Goal: Information Seeking & Learning: Check status

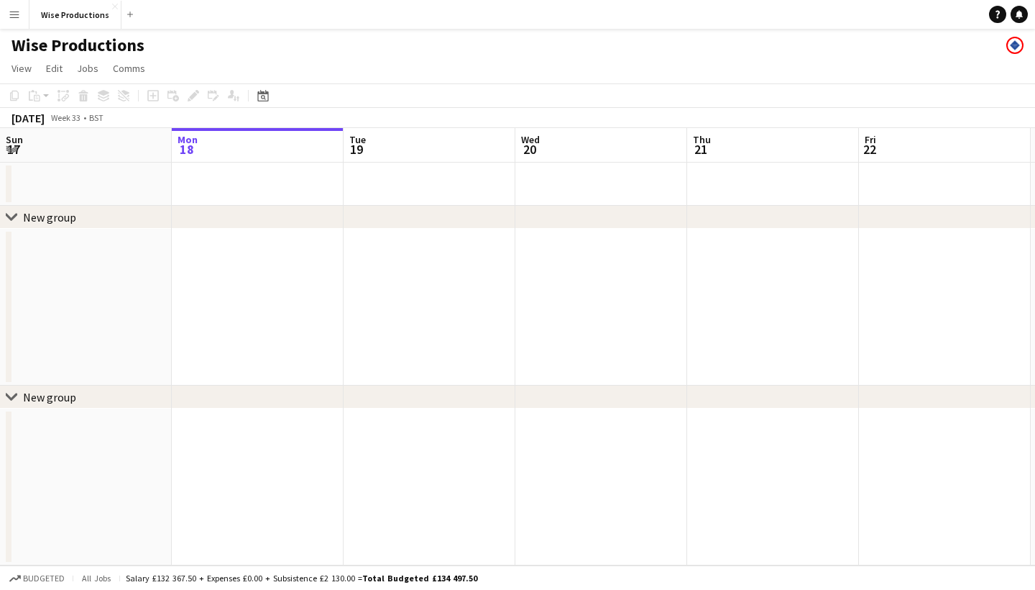
click at [16, 12] on app-icon "Menu" at bounding box center [15, 15] width 12 height 12
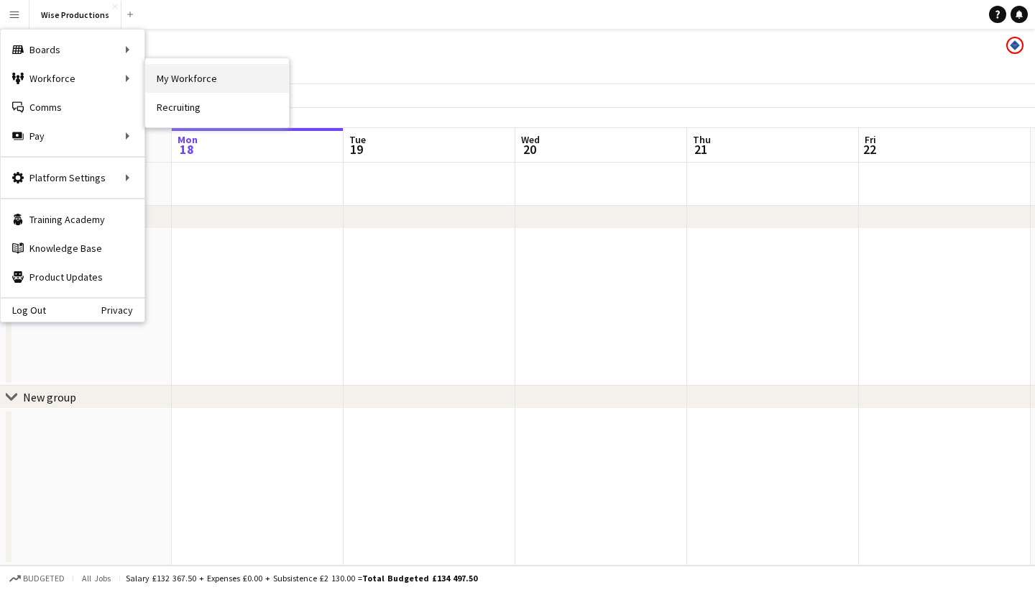
click at [156, 86] on link "My Workforce" at bounding box center [217, 78] width 144 height 29
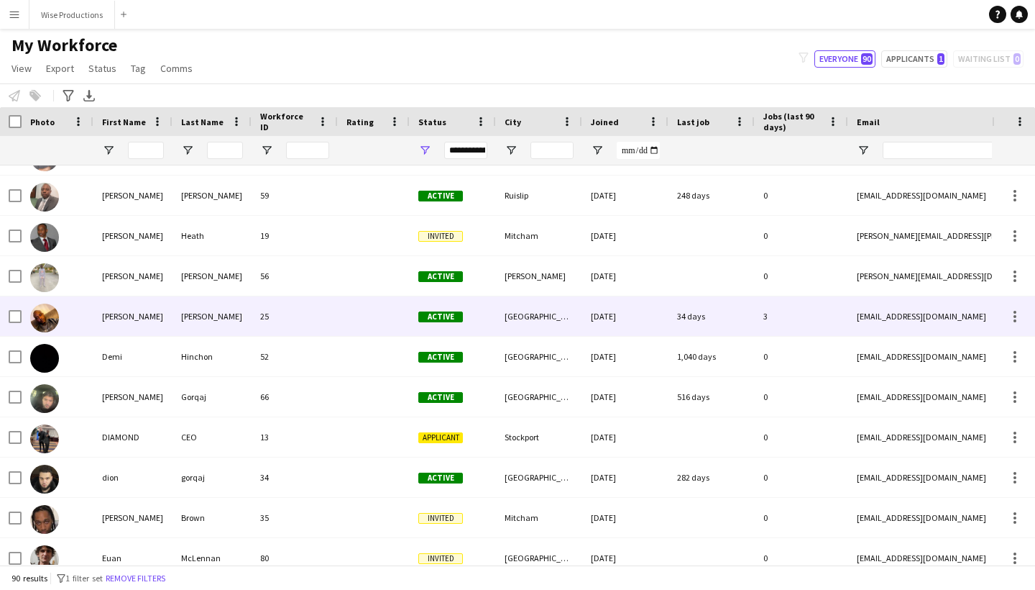
click at [380, 325] on div at bounding box center [374, 316] width 72 height 40
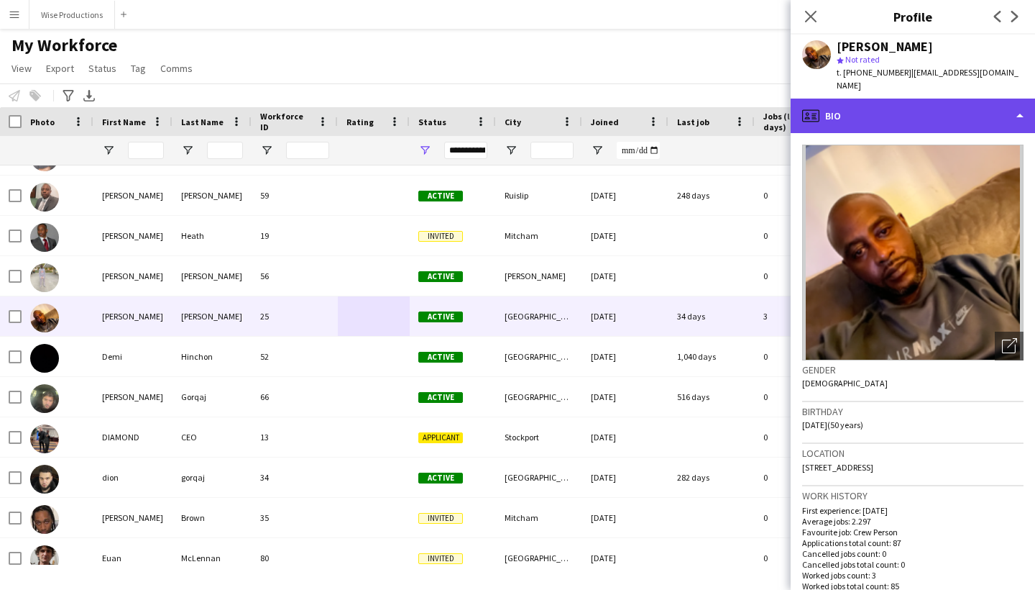
click at [1015, 104] on div "profile Bio" at bounding box center [913, 116] width 244 height 35
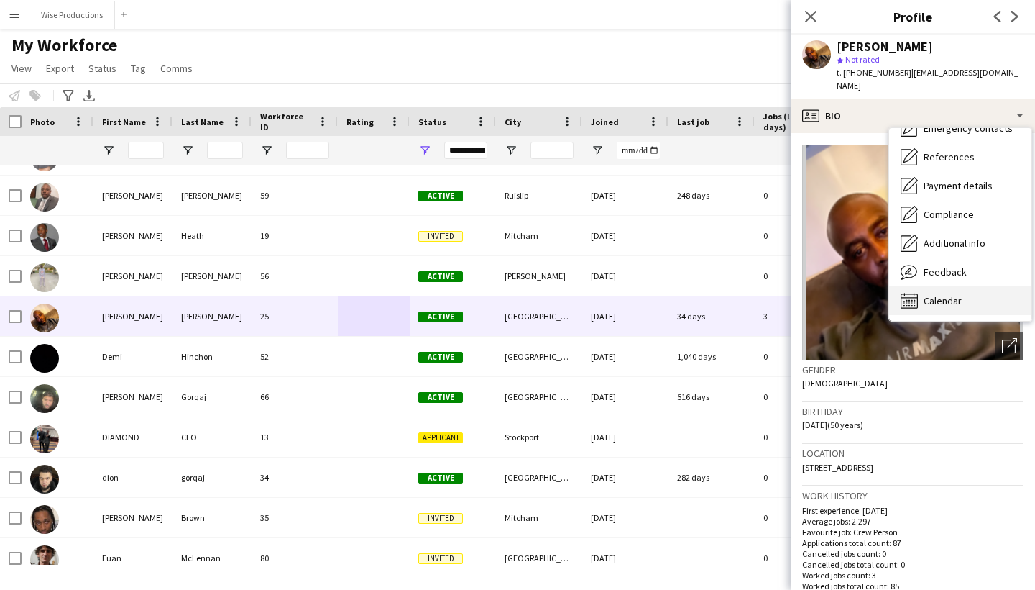
click at [916, 292] on icon "Calendar" at bounding box center [909, 300] width 17 height 17
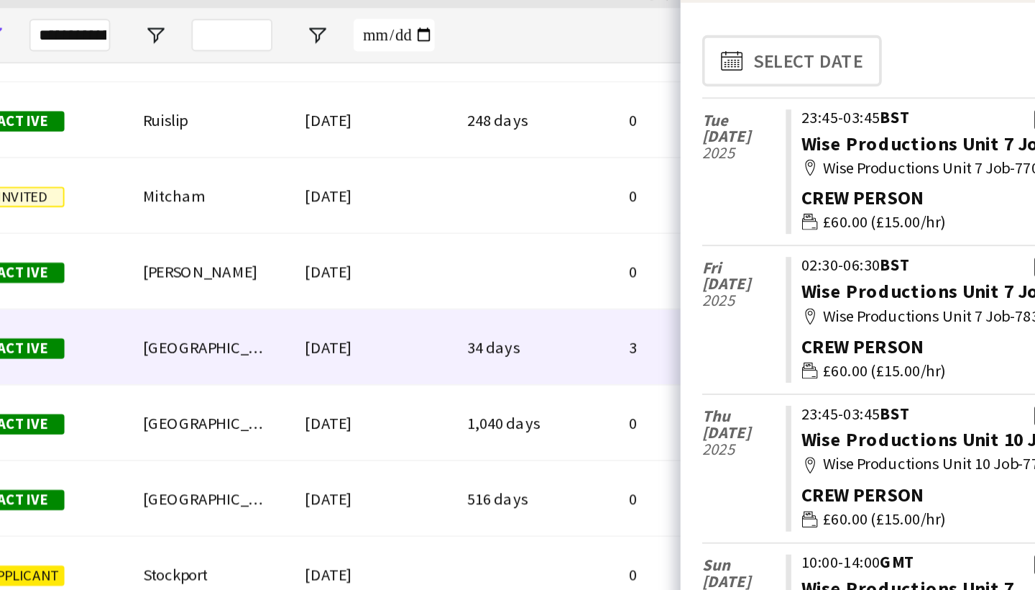
click at [856, 309] on div "Crew Person" at bounding box center [940, 315] width 168 height 13
click at [802, 262] on div "[DATE]" at bounding box center [824, 282] width 45 height 40
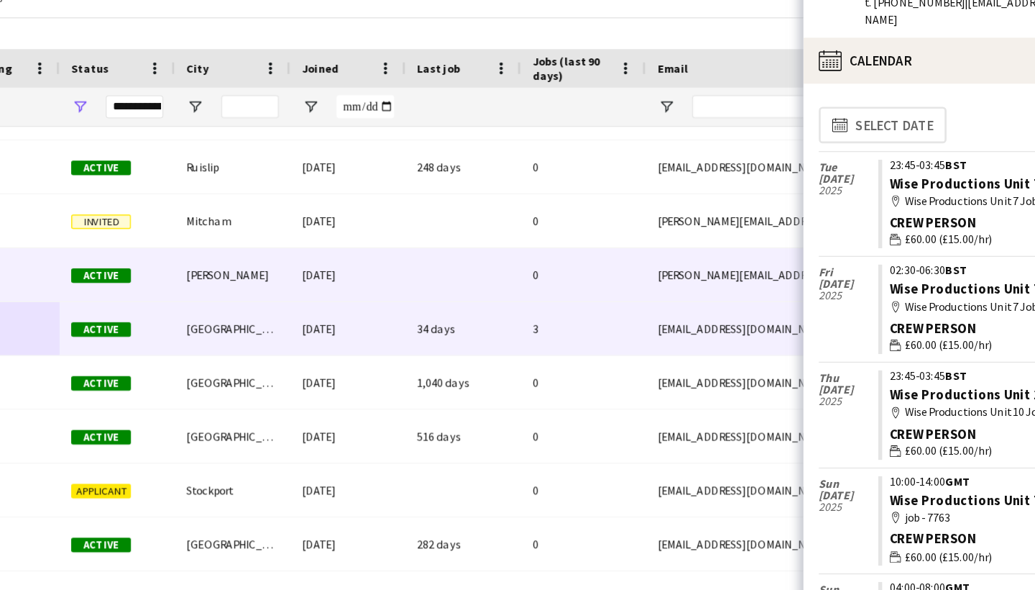
scroll to position [0, 214]
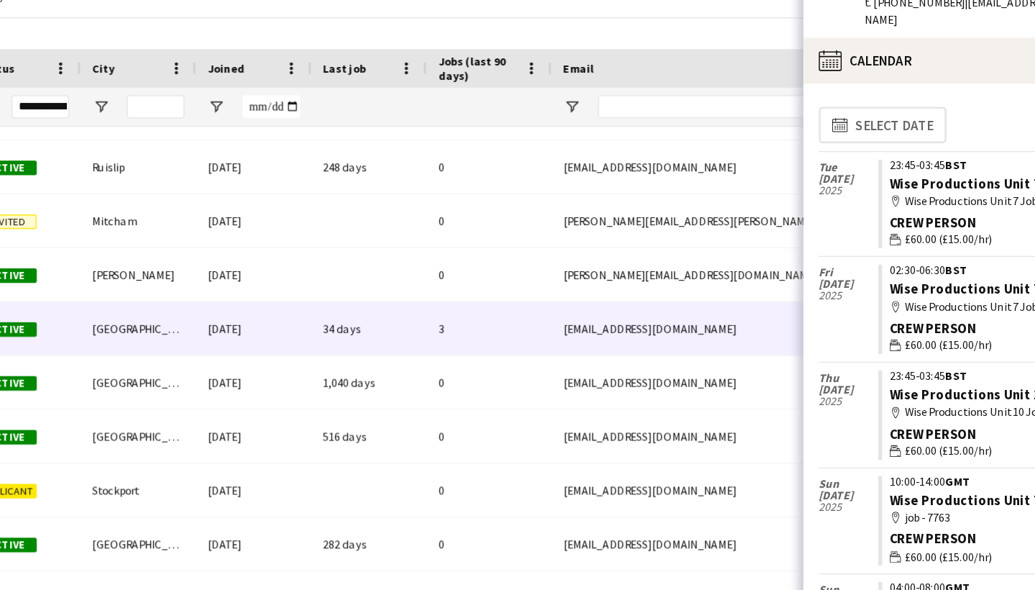
click at [856, 293] on div "map-marker Wise Productions Unit 7 Job-7831" at bounding box center [940, 299] width 168 height 13
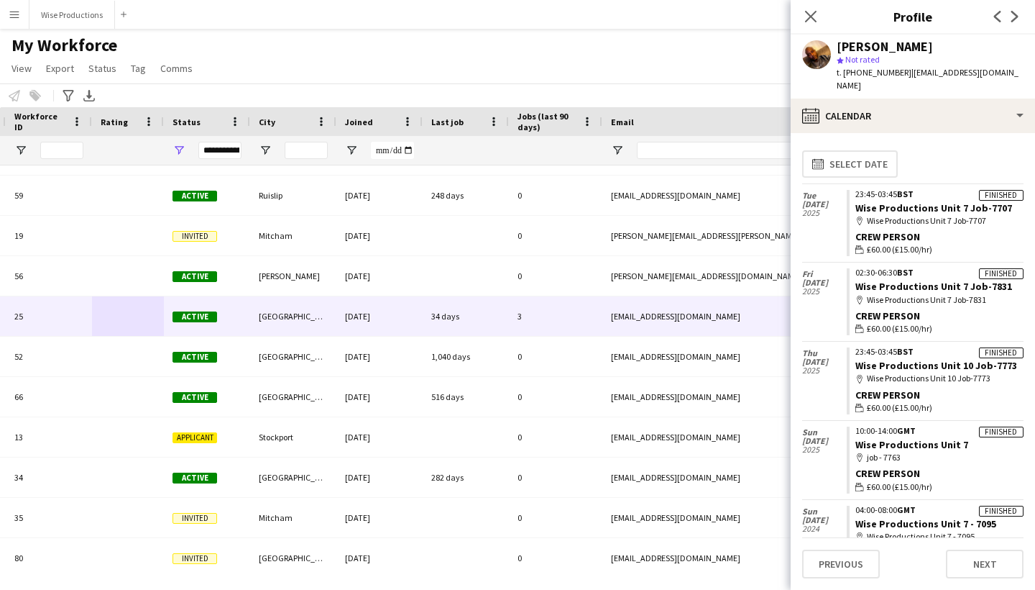
drag, startPoint x: 941, startPoint y: 314, endPoint x: 853, endPoint y: 260, distance: 103.6
click at [853, 268] on app-crew-calendar-job-card "Finished 02:30-06:30 BST Wise Productions Unit 7 Job-7831 map-marker Wise Produ…" at bounding box center [935, 301] width 177 height 67
copy app-crew-calendar-job-card "Finished 02:30-06:30 BST Wise Productions Unit 7 Job-7831 map-marker Wise Produ…"
drag, startPoint x: 806, startPoint y: 262, endPoint x: 825, endPoint y: 277, distance: 23.6
click at [825, 277] on div "[DATE]" at bounding box center [824, 282] width 45 height 40
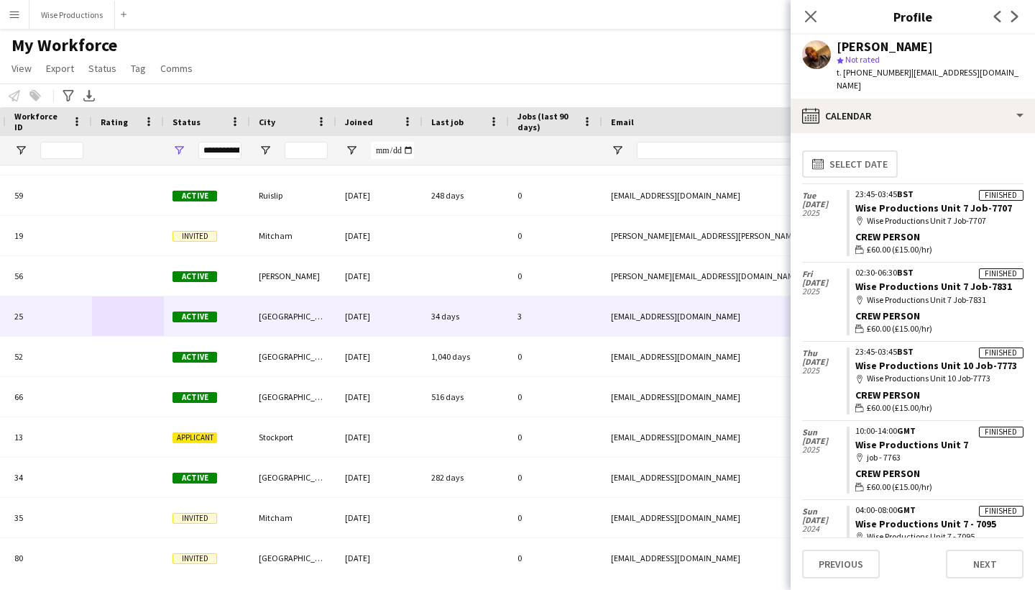
click at [805, 270] on span "Fri" at bounding box center [824, 274] width 45 height 9
drag, startPoint x: 800, startPoint y: 260, endPoint x: 829, endPoint y: 276, distance: 32.8
click at [829, 276] on app-calendar-tab "calendar-full Select date [DATE] Finished 23:45-03:45 BST Wise Productions Unit…" at bounding box center [913, 361] width 244 height 457
copy div "[DATE]"
